Goal: Find specific page/section: Find specific page/section

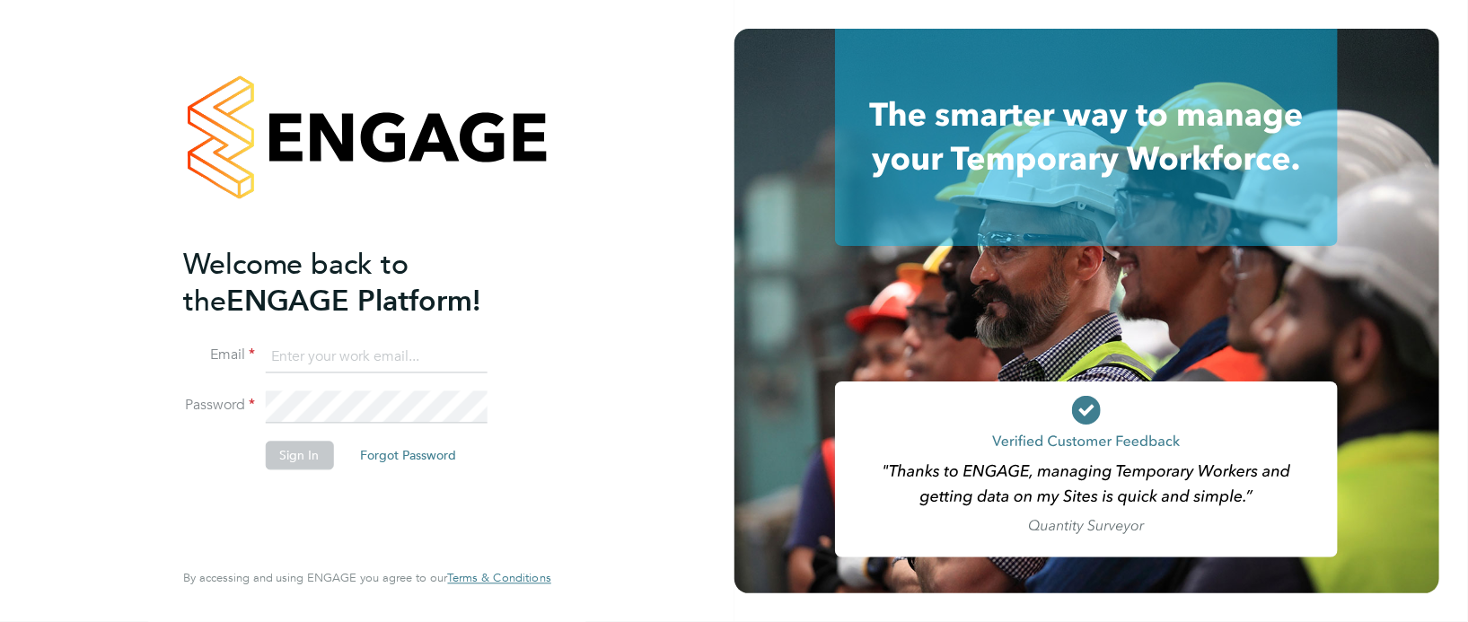
type input "[PERSON_NAME][EMAIL_ADDRESS][PERSON_NAME][DOMAIN_NAME]"
click at [285, 456] on button "Sign In" at bounding box center [300, 455] width 68 height 29
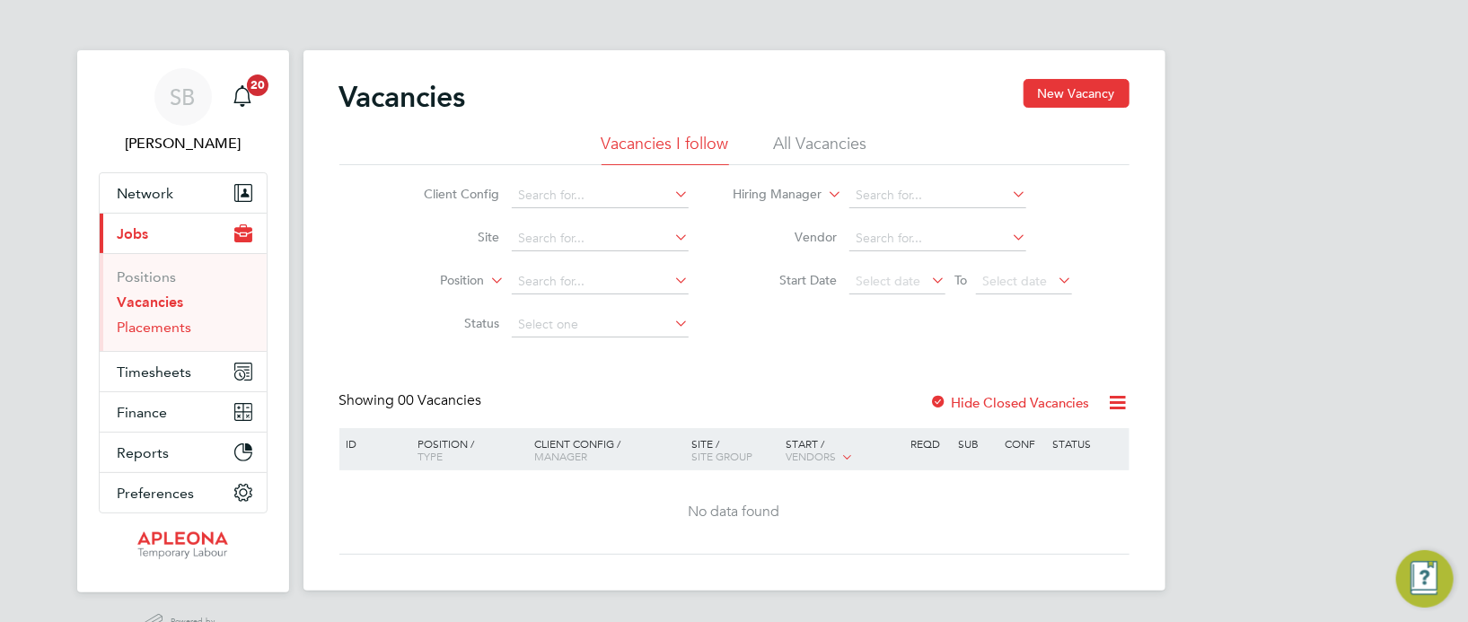
click at [172, 327] on link "Placements" at bounding box center [155, 327] width 75 height 17
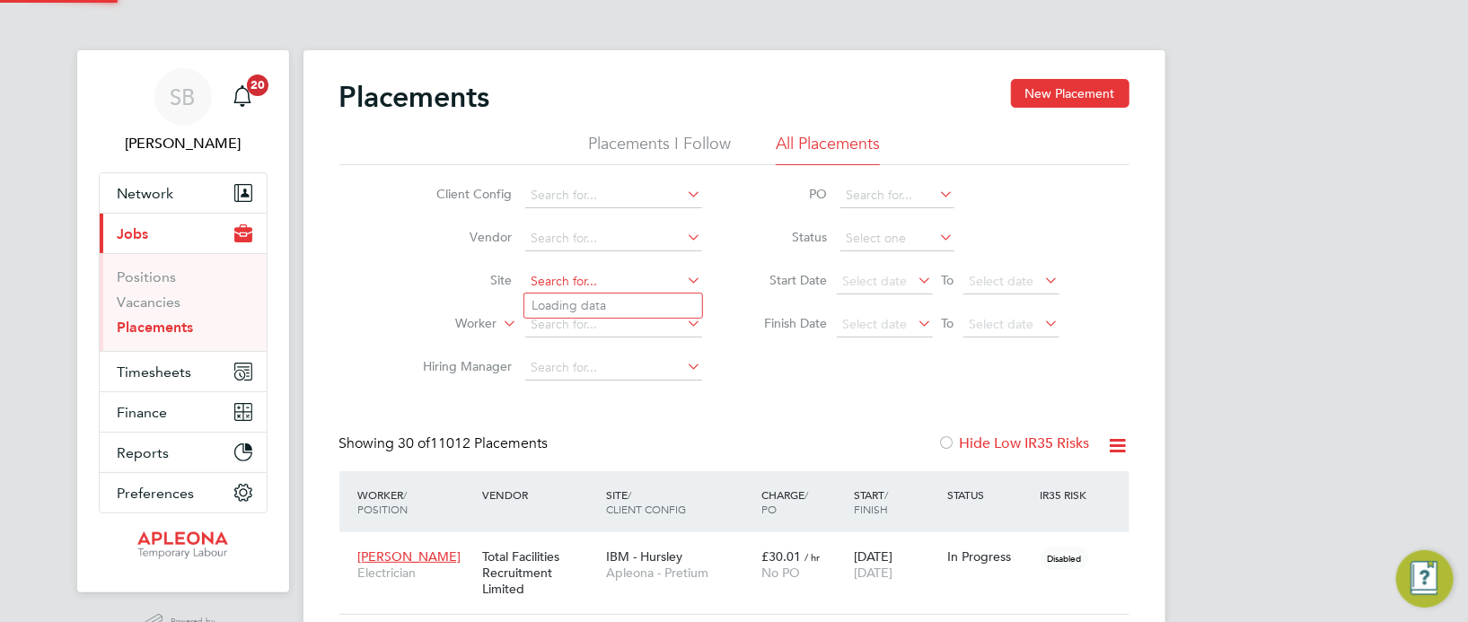
click at [573, 280] on input at bounding box center [613, 281] width 177 height 25
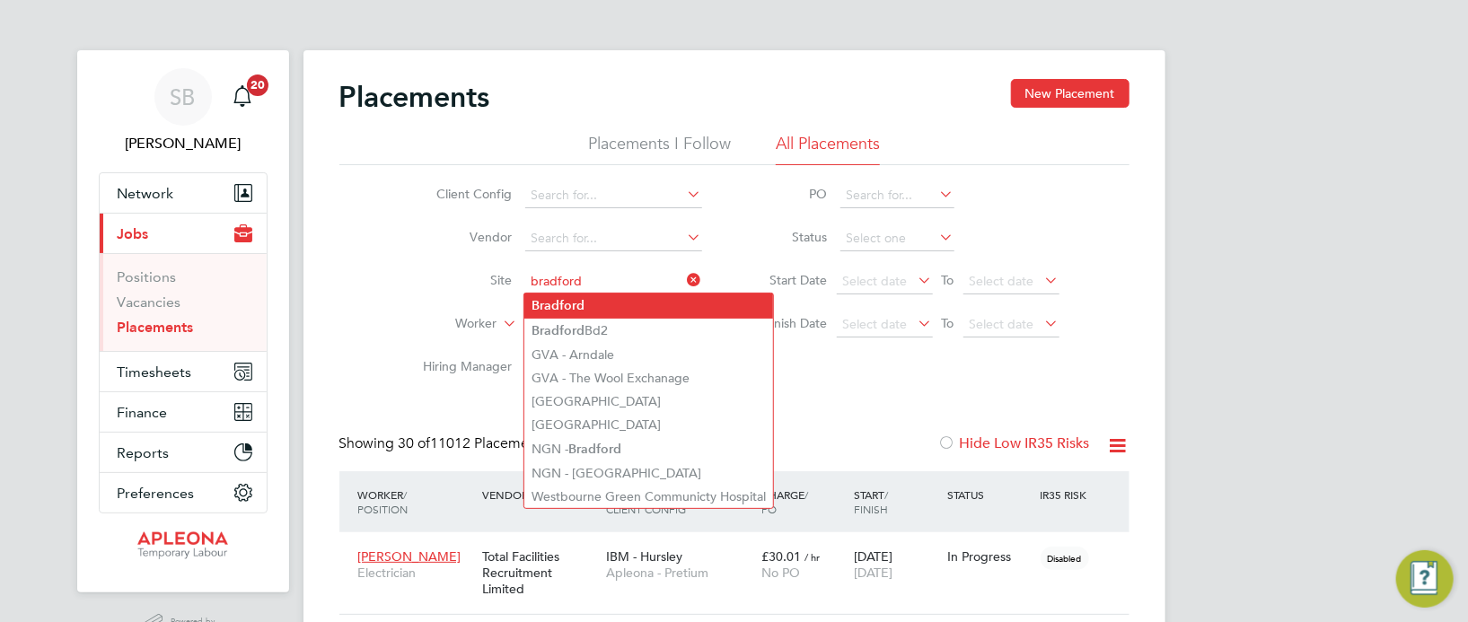
click at [586, 295] on li "Bradford" at bounding box center [648, 306] width 249 height 24
type input "Bradford"
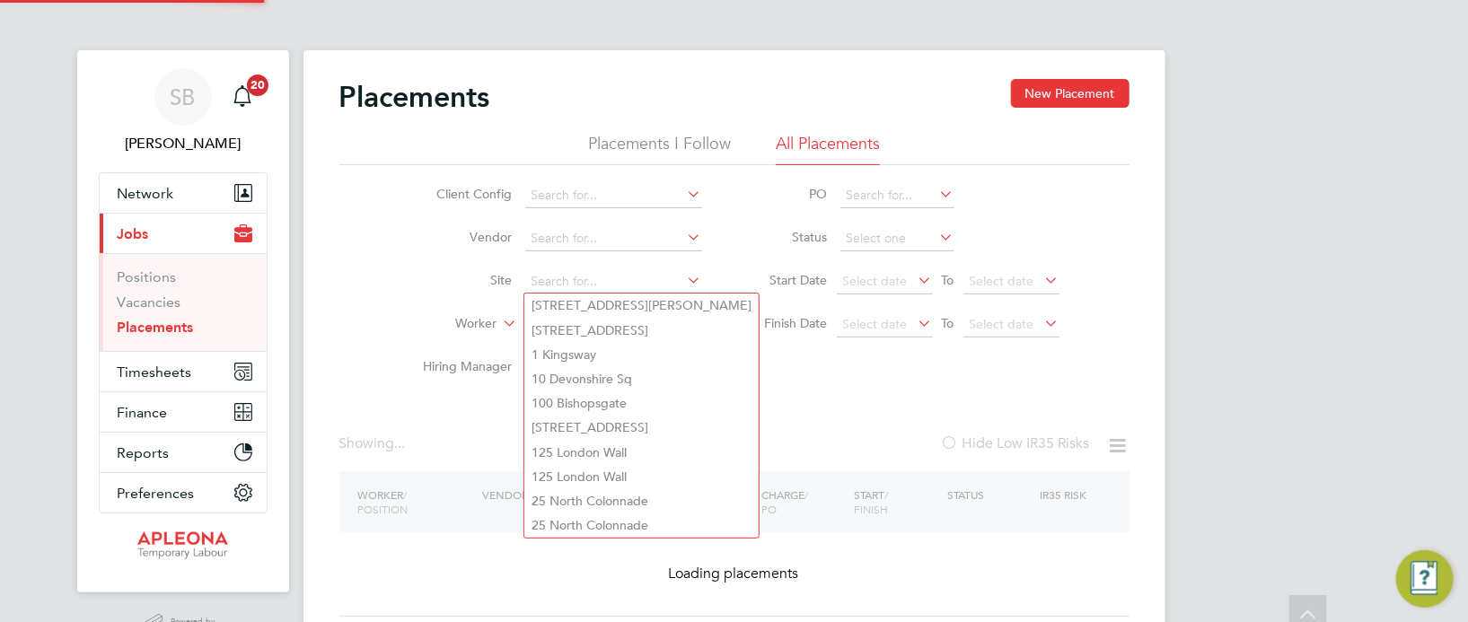
drag, startPoint x: 604, startPoint y: 140, endPoint x: 594, endPoint y: 138, distance: 10.9
click at [594, 138] on div "Placements I Follow All Placements Client Config Vendor Site Worker Hiring Mana…" at bounding box center [734, 261] width 790 height 257
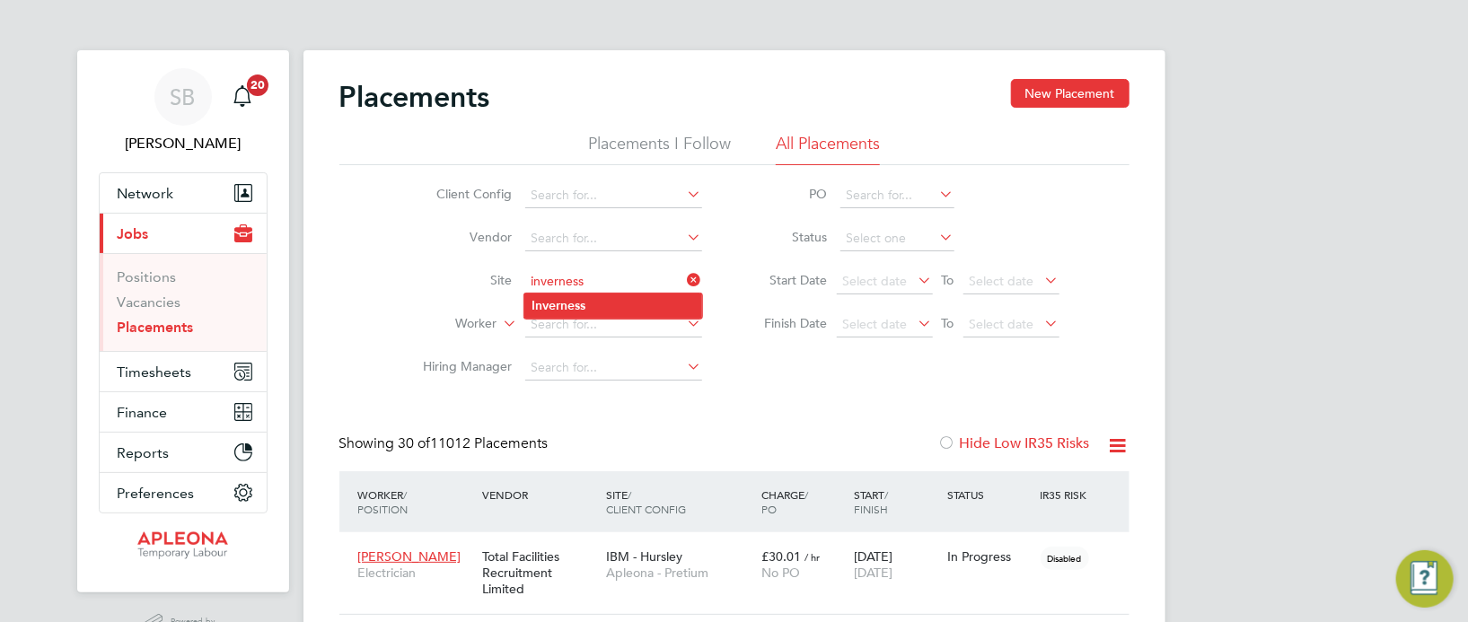
click at [593, 298] on li "Inverness" at bounding box center [613, 306] width 178 height 24
type input "Inverness"
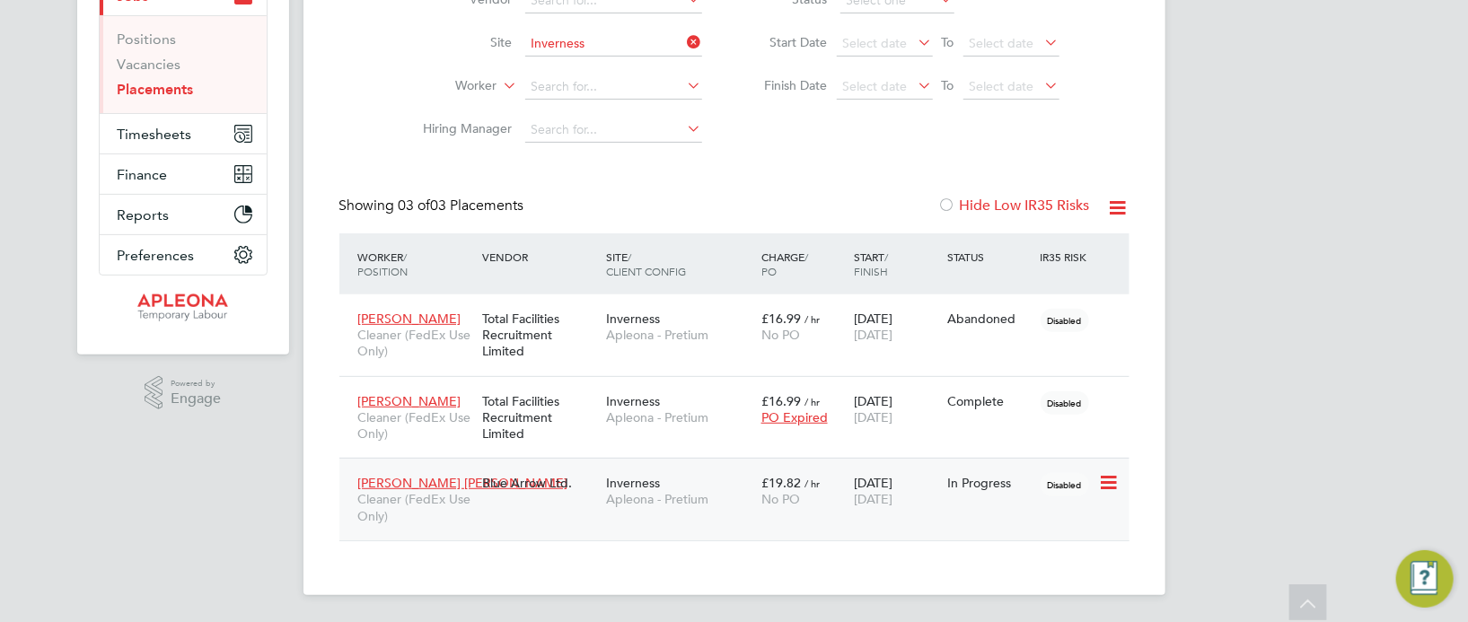
click at [1114, 482] on icon at bounding box center [1107, 483] width 18 height 22
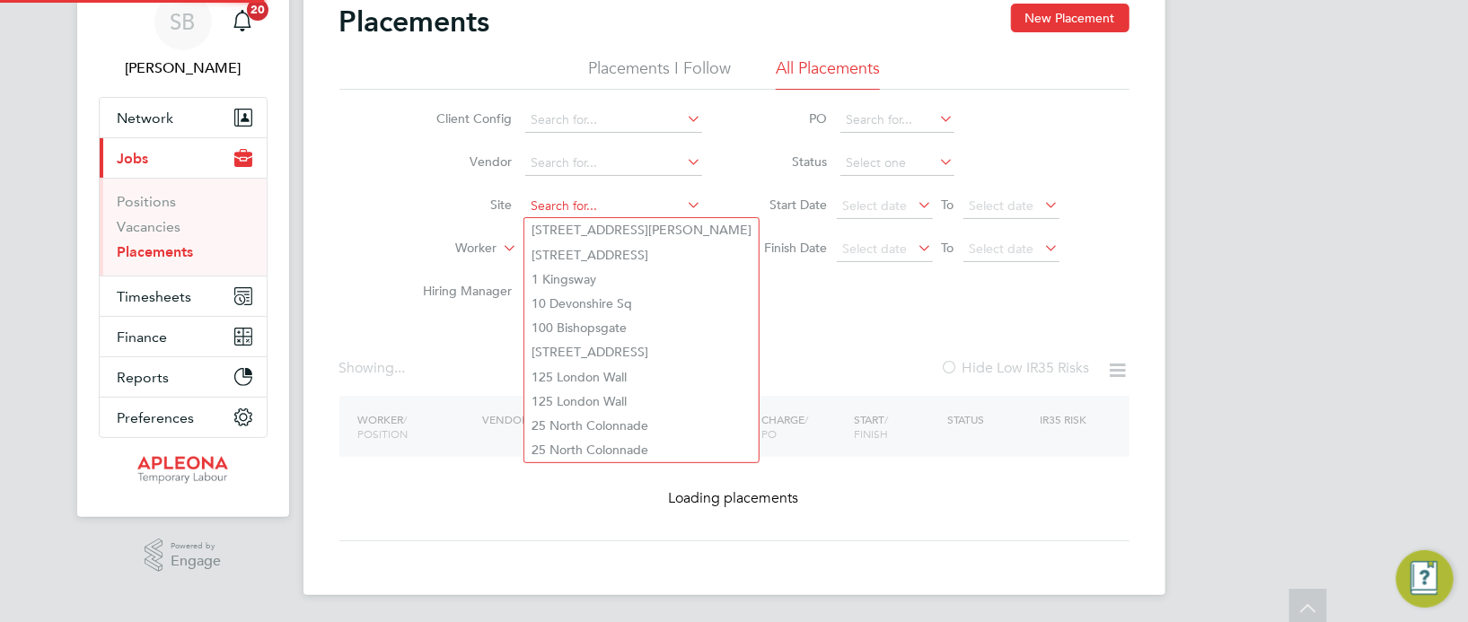
click at [630, 145] on ul "Client Config Vendor Site Worker Hiring Manager" at bounding box center [556, 207] width 338 height 216
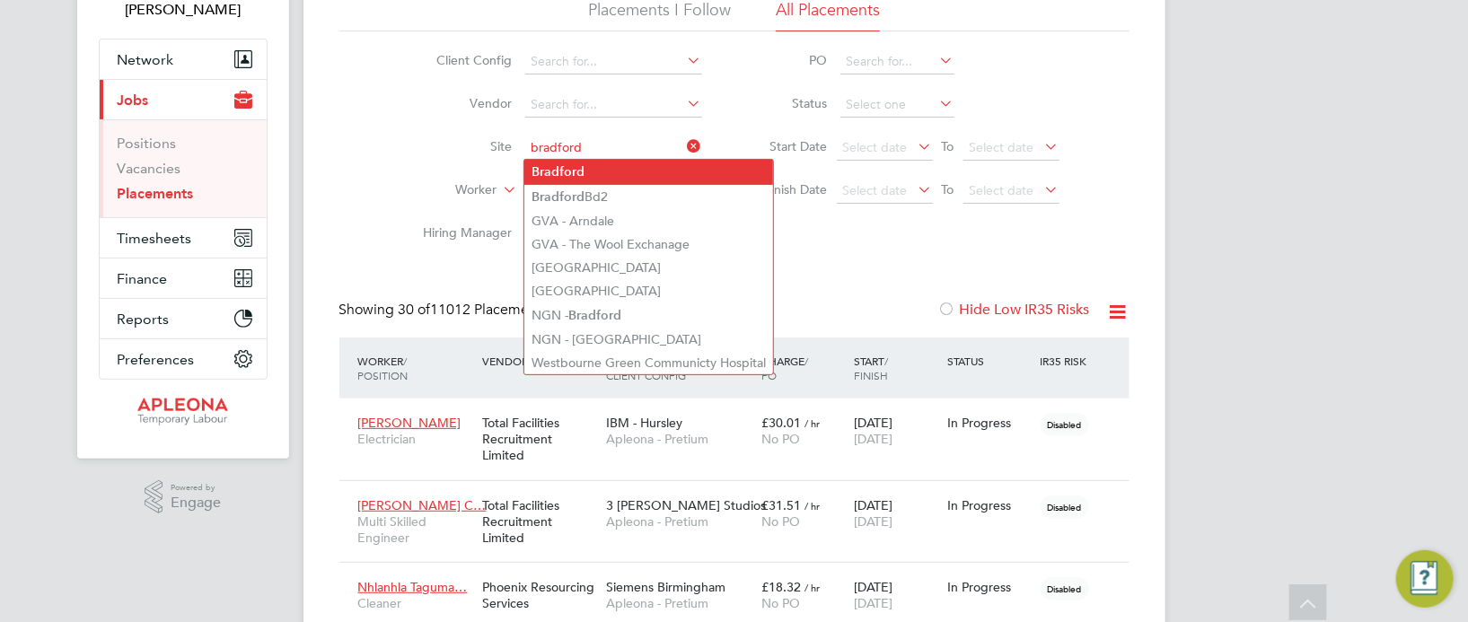
click at [630, 166] on li "Bradford" at bounding box center [648, 172] width 249 height 24
type input "Bradford"
